Goal: Find contact information: Find contact information

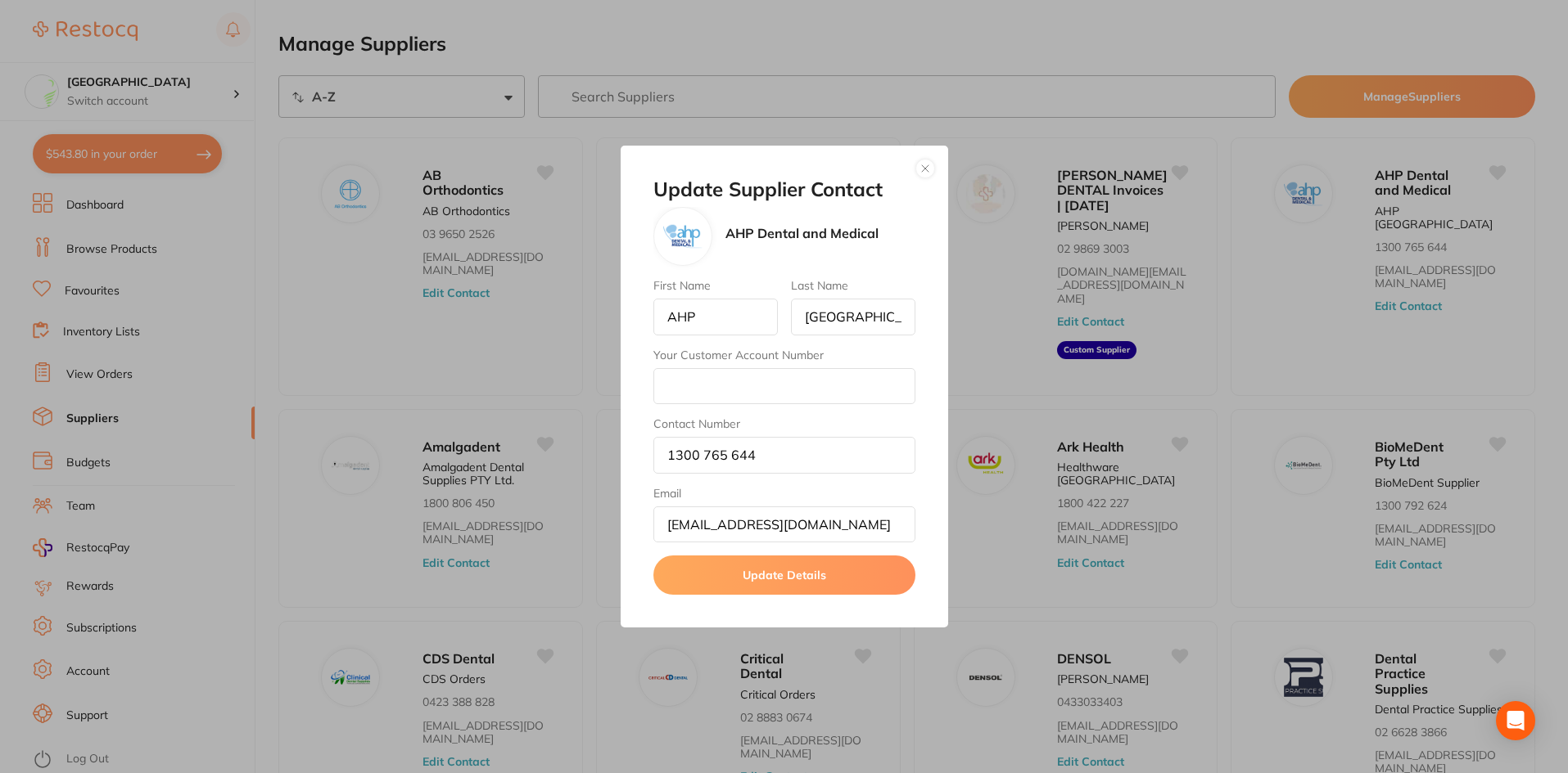
select select "searchable_suppliers/sort/name:asc"
drag, startPoint x: 776, startPoint y: 449, endPoint x: 668, endPoint y: 464, distance: 109.0
click at [668, 464] on input "1300 765 644" at bounding box center [784, 454] width 262 height 36
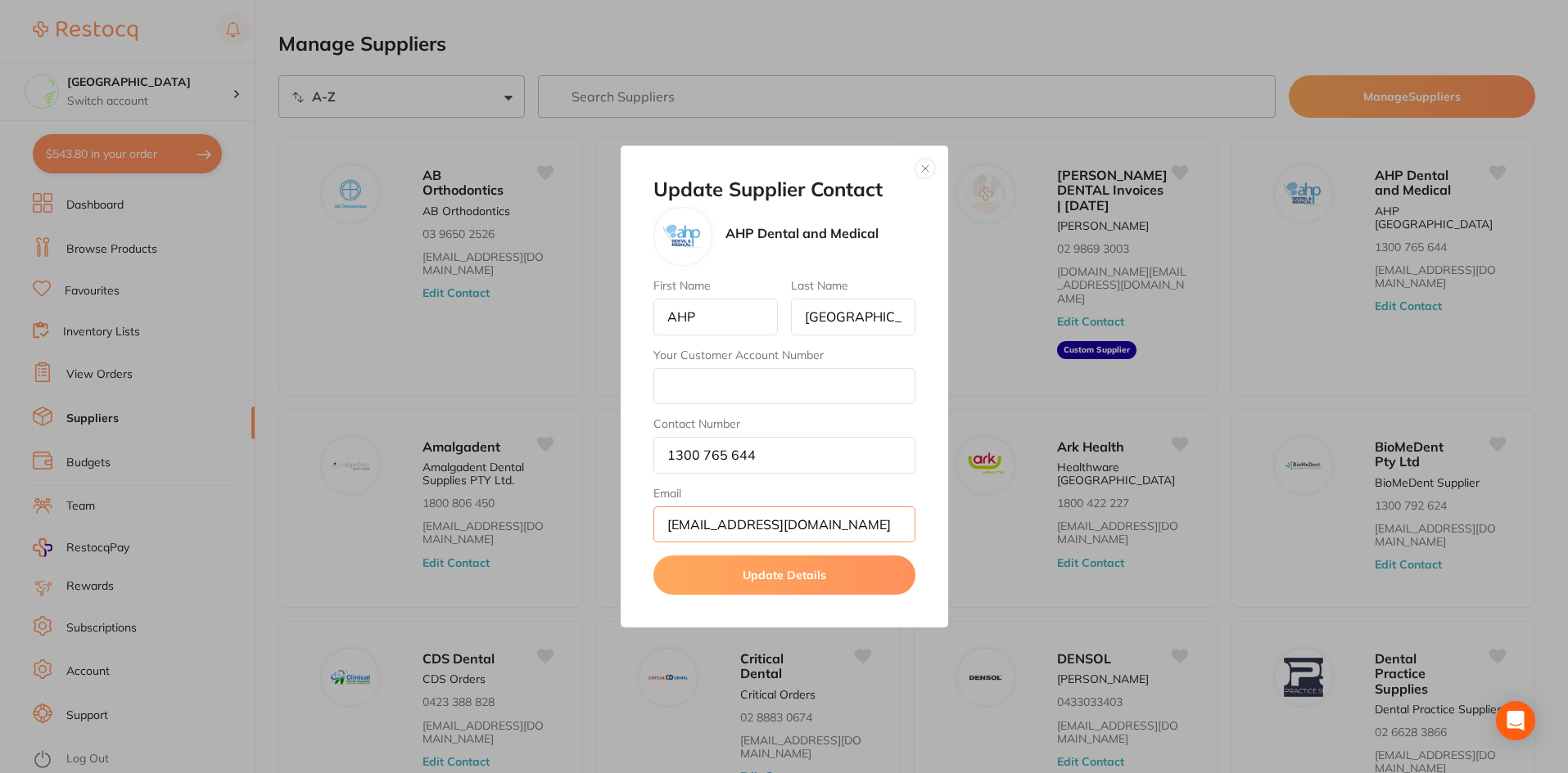
click at [795, 528] on input "[EMAIL_ADDRESS][DOMAIN_NAME]" at bounding box center [784, 524] width 262 height 36
click at [923, 172] on button "button" at bounding box center [925, 168] width 19 height 19
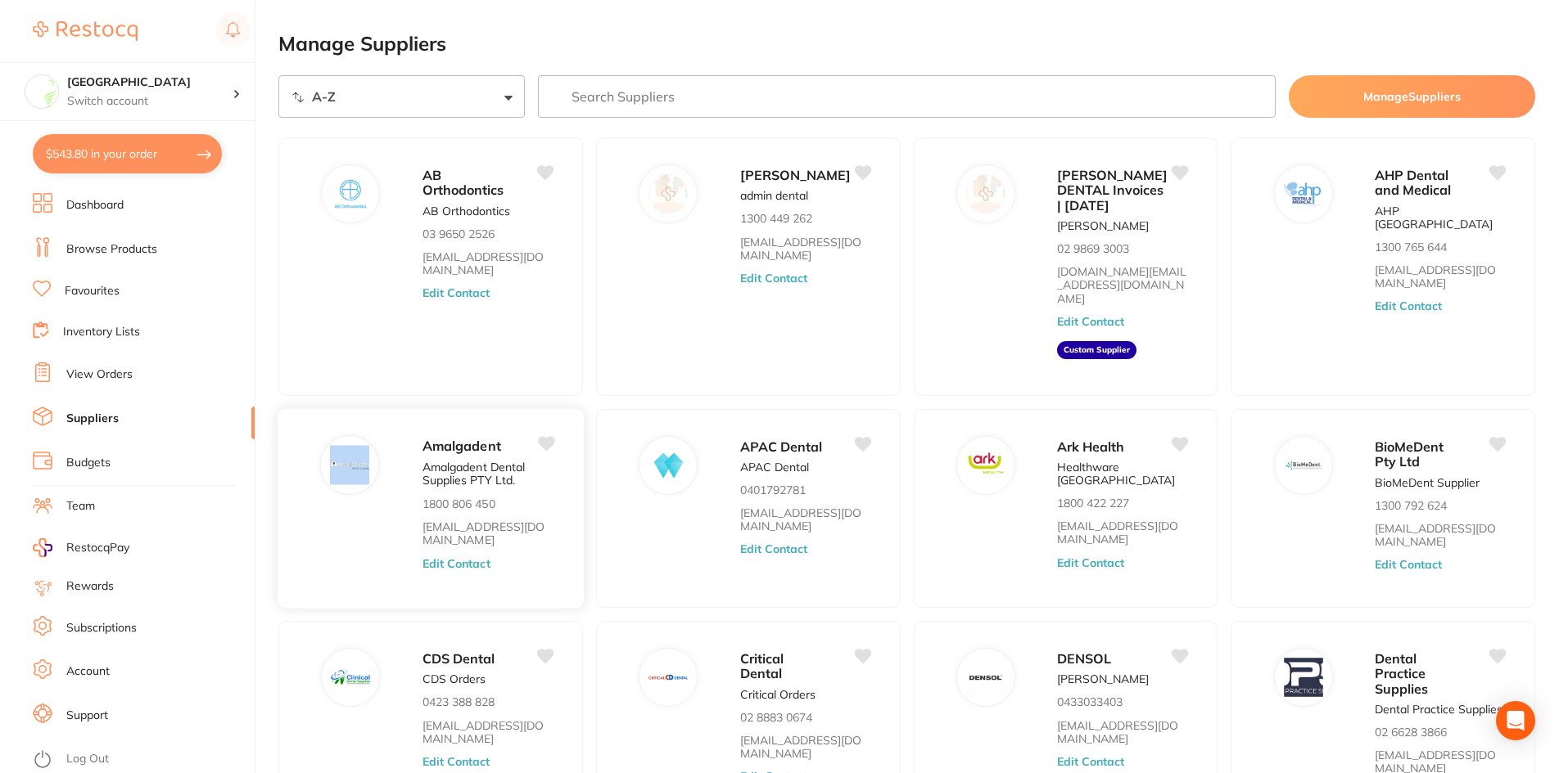
click at [351, 505] on div "Amalgadent Amalgadent Dental Supplies PTY Ltd. 1800 806 450 [EMAIL_ADDRESS][DOM…" at bounding box center [430, 509] width 307 height 201
click at [452, 557] on button "Edit Contact" at bounding box center [456, 563] width 68 height 13
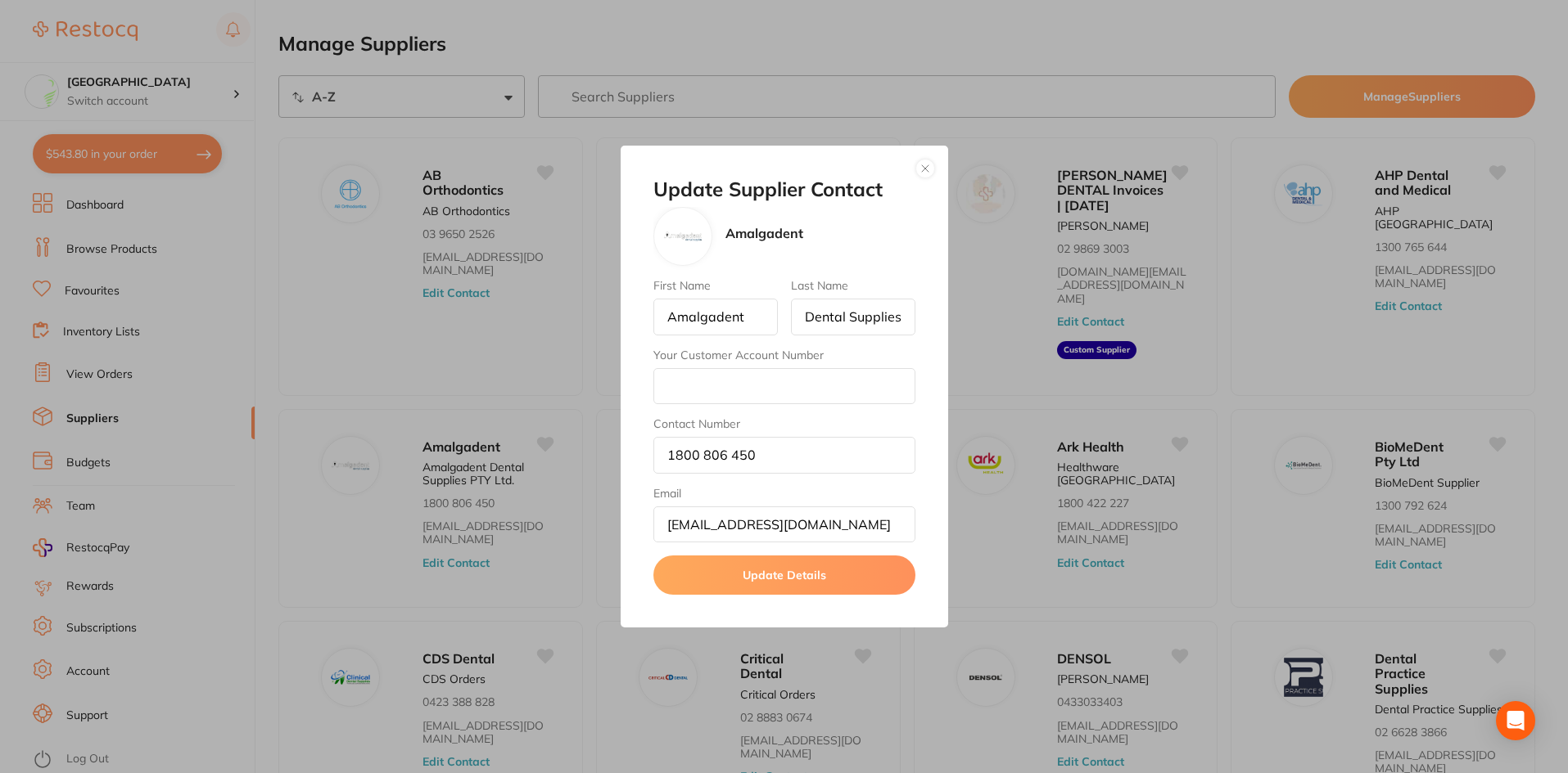
click at [757, 235] on p "Amalgadent" at bounding box center [764, 233] width 78 height 15
copy p "Amalgadent"
